Goal: Task Accomplishment & Management: Use online tool/utility

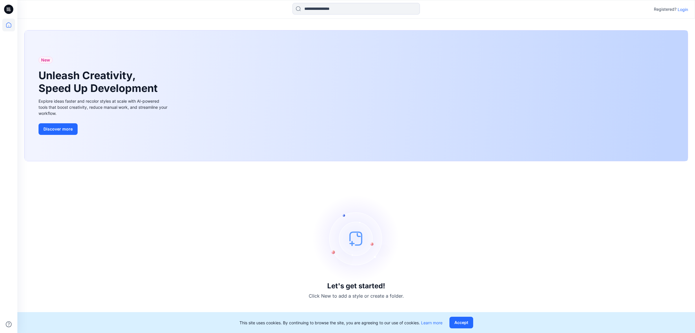
click at [684, 11] on p "Login" at bounding box center [683, 9] width 10 height 6
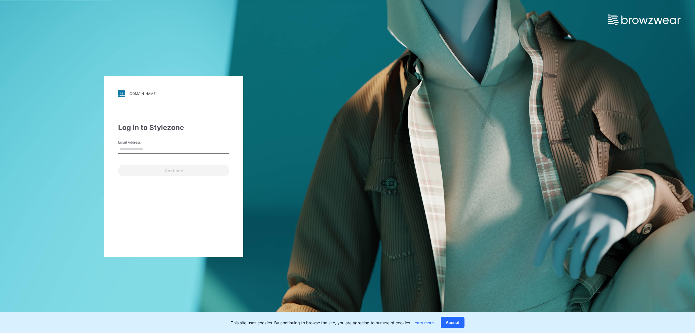
type input "**********"
click at [174, 172] on button "Continue" at bounding box center [173, 171] width 111 height 12
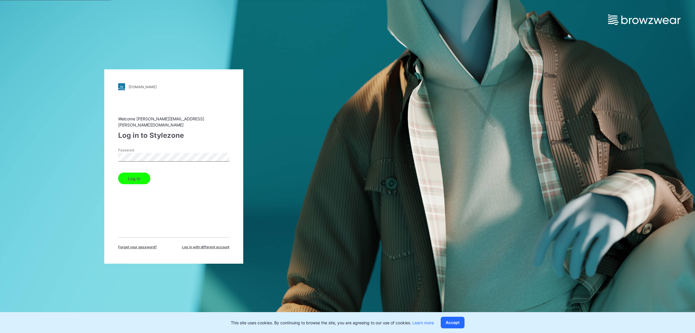
click at [141, 174] on button "Log in" at bounding box center [134, 178] width 32 height 12
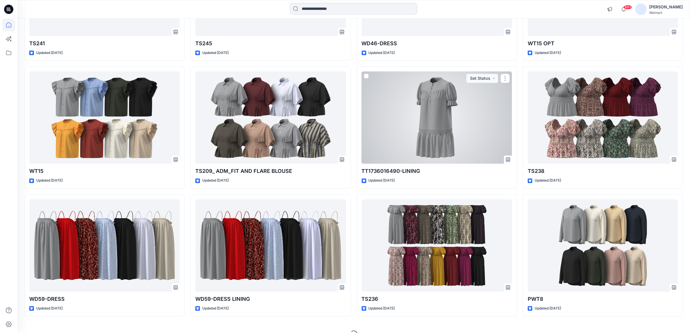
scroll to position [2069, 0]
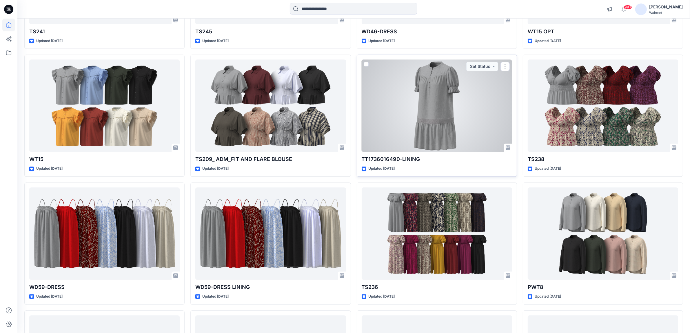
click at [435, 122] on div at bounding box center [437, 105] width 150 height 92
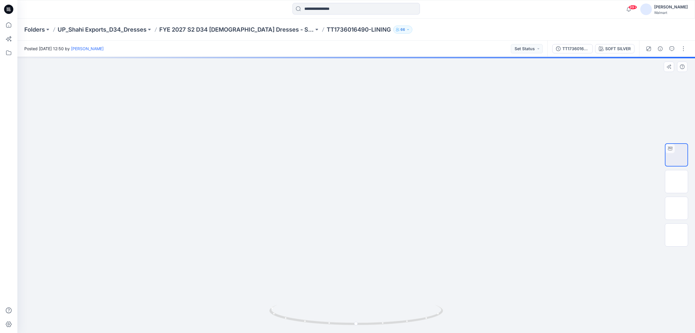
drag, startPoint x: 389, startPoint y: 149, endPoint x: 389, endPoint y: 187, distance: 38.8
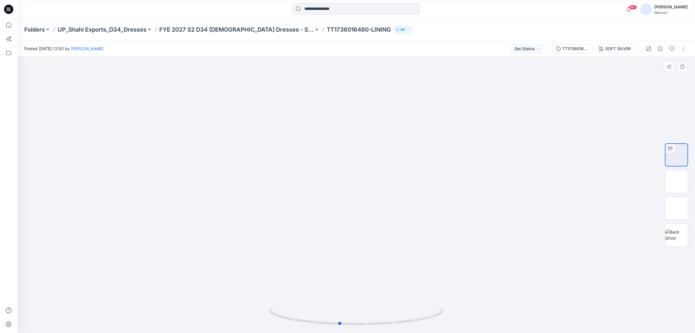
drag, startPoint x: 358, startPoint y: 324, endPoint x: 341, endPoint y: 296, distance: 32.7
click at [341, 296] on div at bounding box center [356, 195] width 678 height 276
drag, startPoint x: 287, startPoint y: 29, endPoint x: 355, endPoint y: 31, distance: 68.1
click at [355, 31] on div "Folders UP_Shahi Exports_D34_Dresses FYE 2027 S2 D34 [DEMOGRAPHIC_DATA] Dresses…" at bounding box center [333, 29] width 619 height 8
copy div "TT1736016490-LINING 66"
